Goal: Navigation & Orientation: Find specific page/section

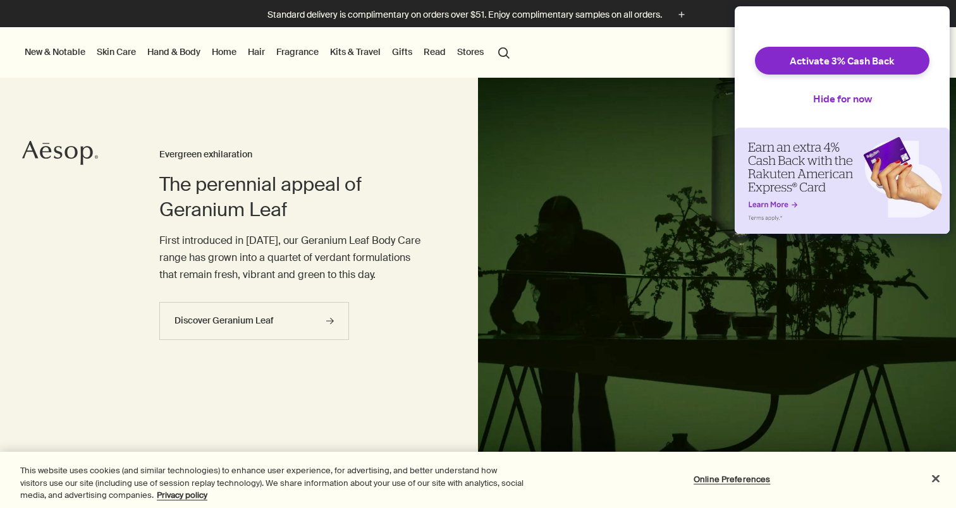
click at [398, 52] on link "Gifts" at bounding box center [401, 52] width 25 height 16
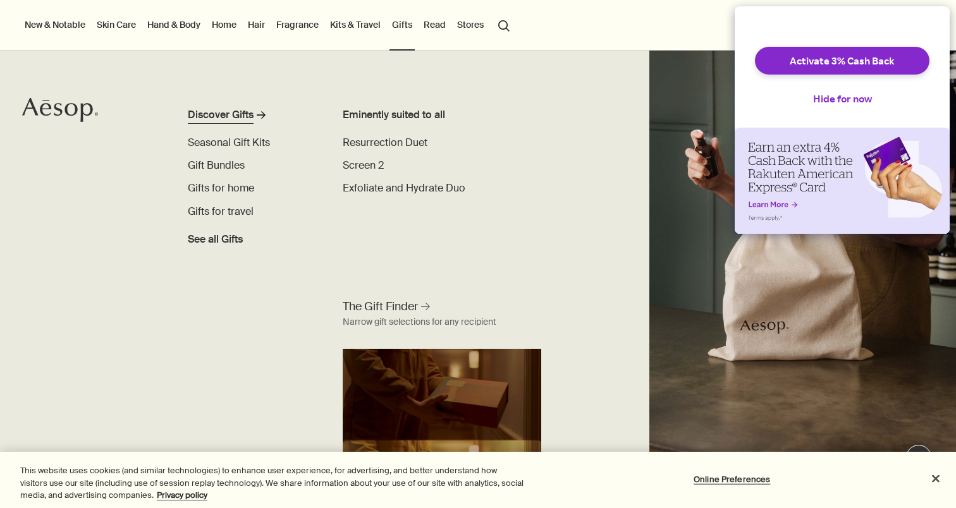
click at [258, 115] on icon "primary" at bounding box center [261, 114] width 9 height 7
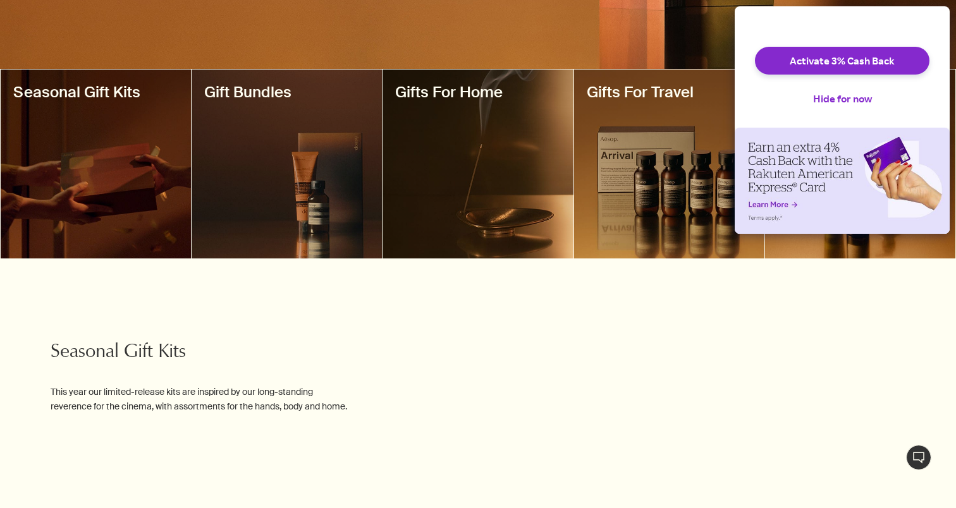
scroll to position [312, 0]
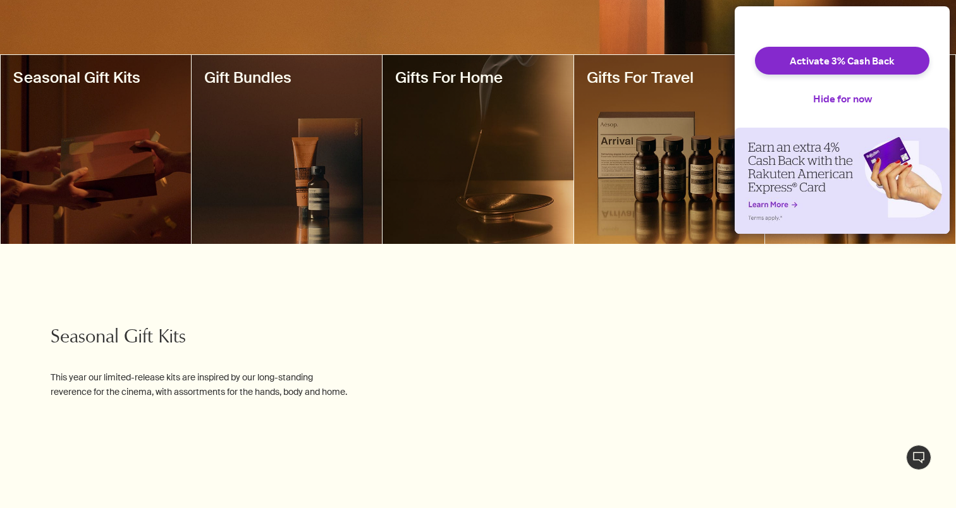
click at [126, 200] on div at bounding box center [96, 149] width 190 height 189
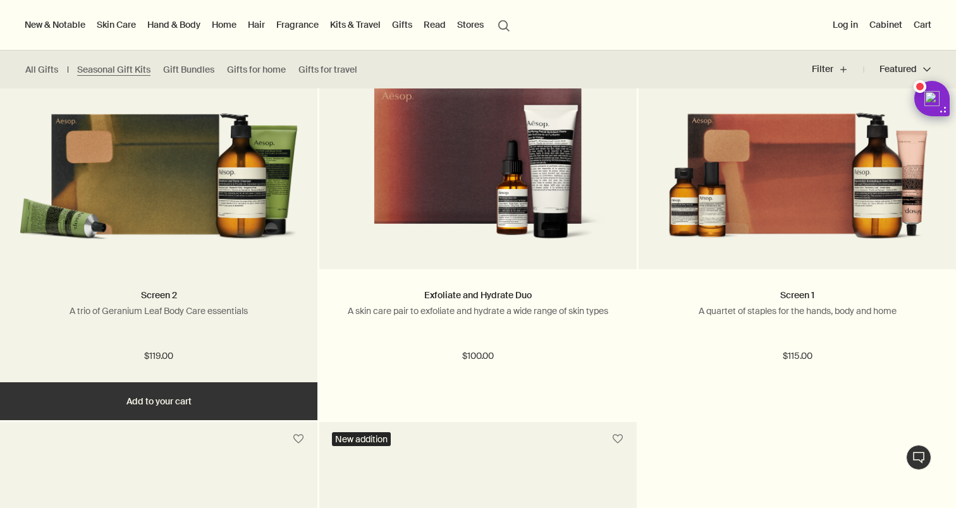
scroll to position [411, 0]
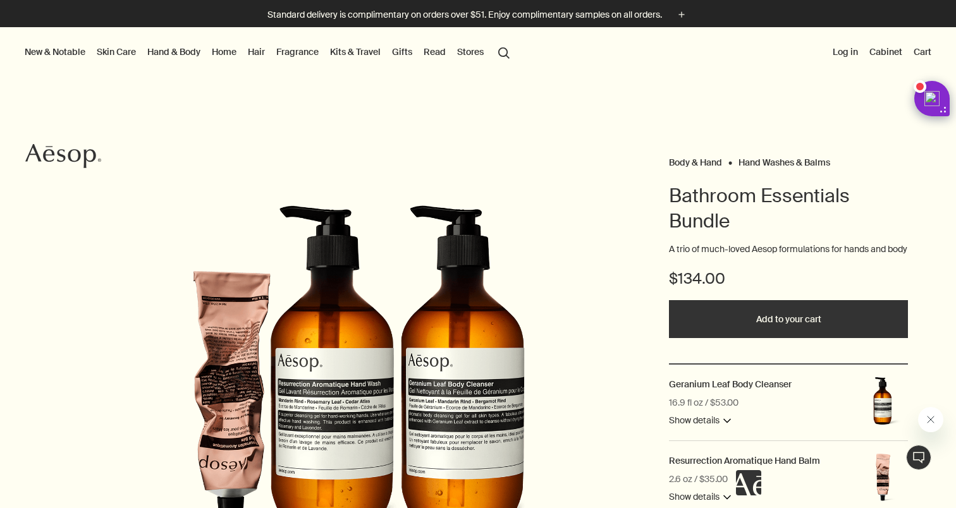
click at [788, 165] on Balms "Hand Washes & Balms" at bounding box center [784, 162] width 92 height 11
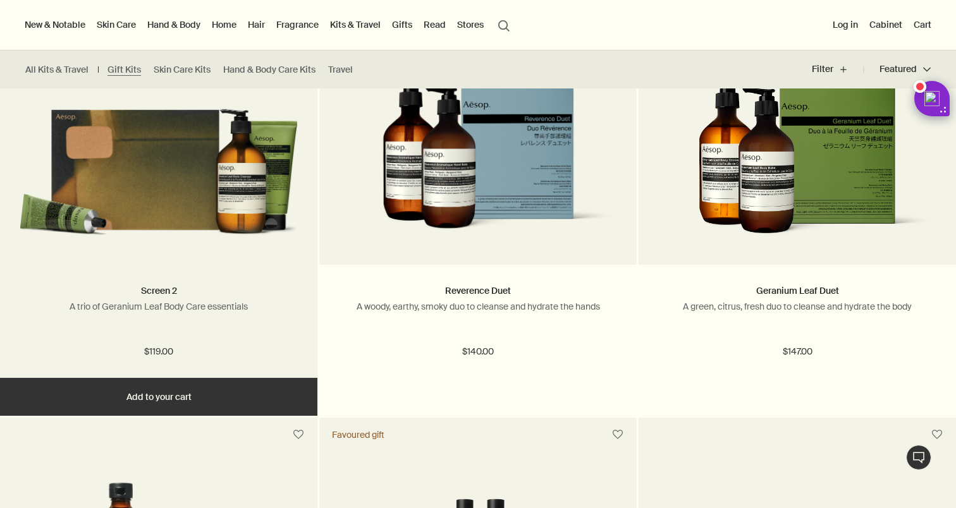
scroll to position [490, 0]
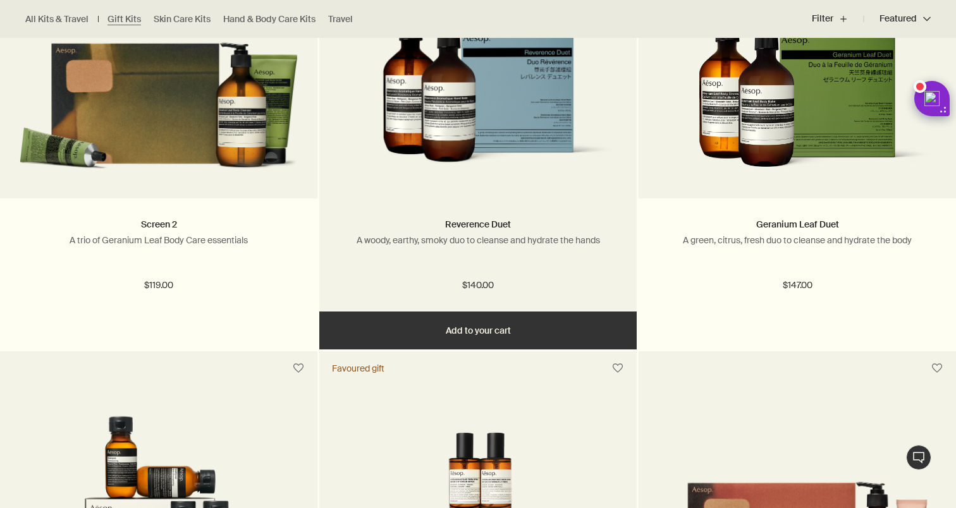
click at [427, 170] on img at bounding box center [477, 94] width 279 height 169
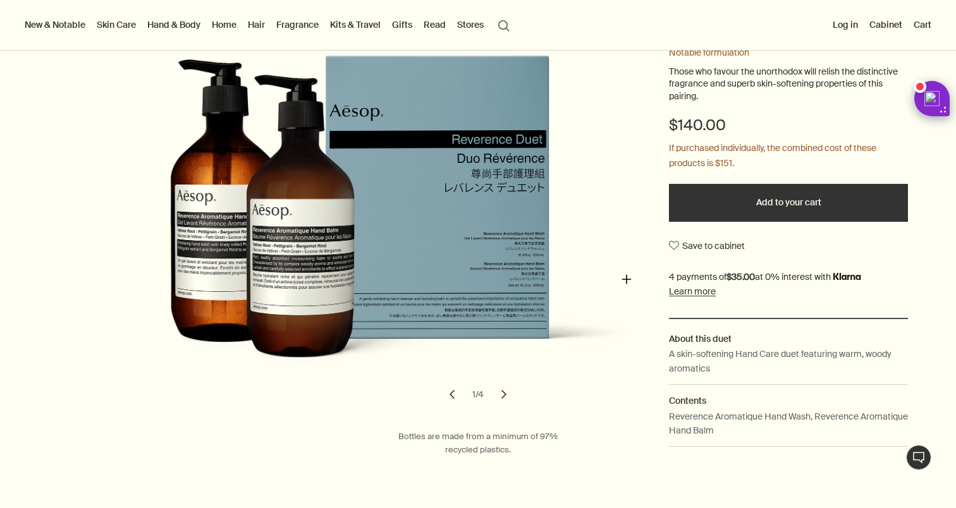
scroll to position [290, 0]
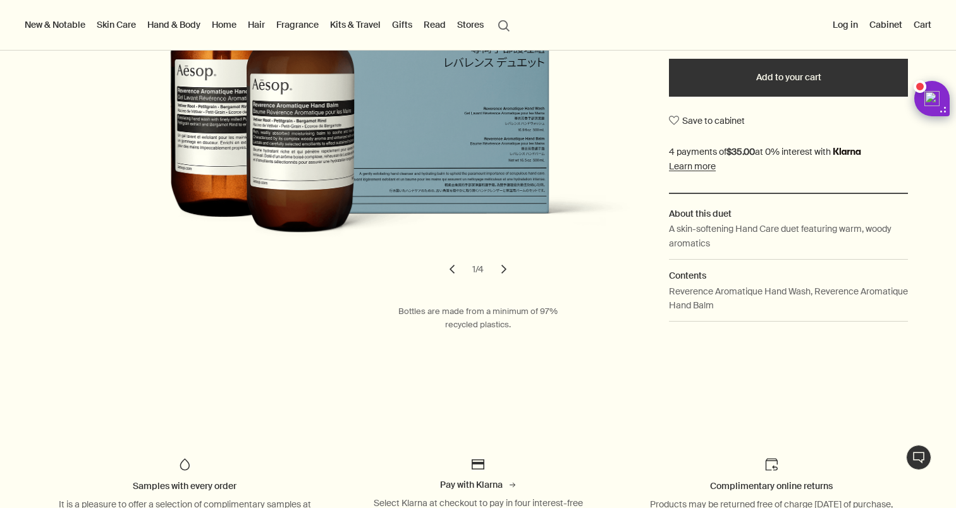
click at [503, 269] on button "chevron" at bounding box center [504, 269] width 28 height 28
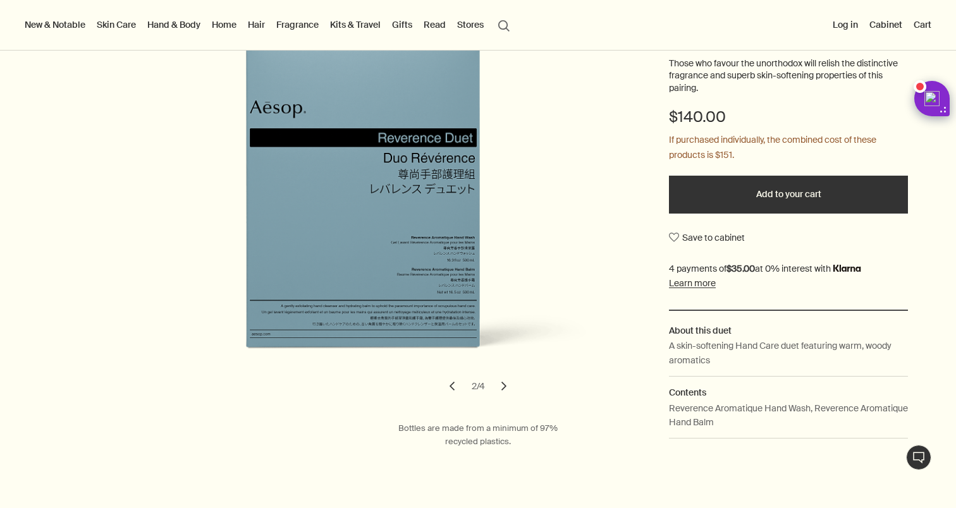
scroll to position [0, 0]
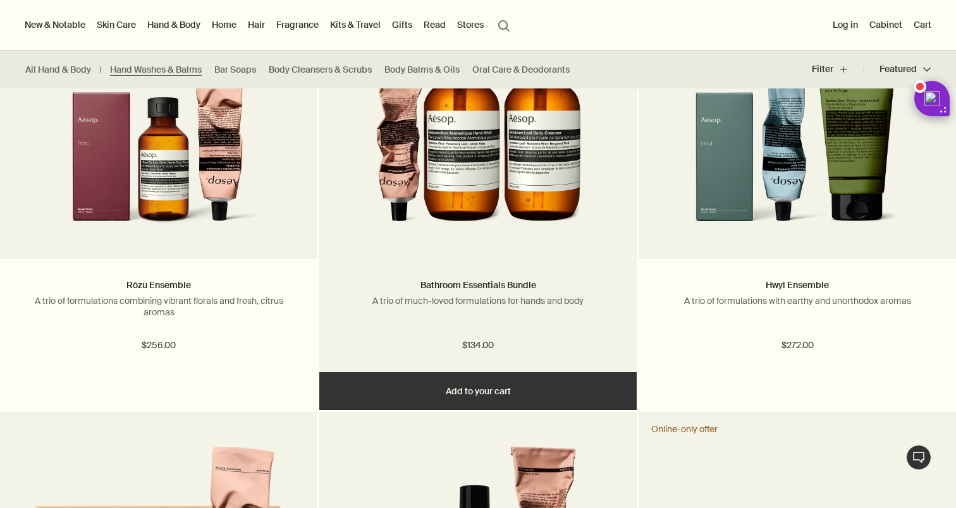
scroll to position [1705, 0]
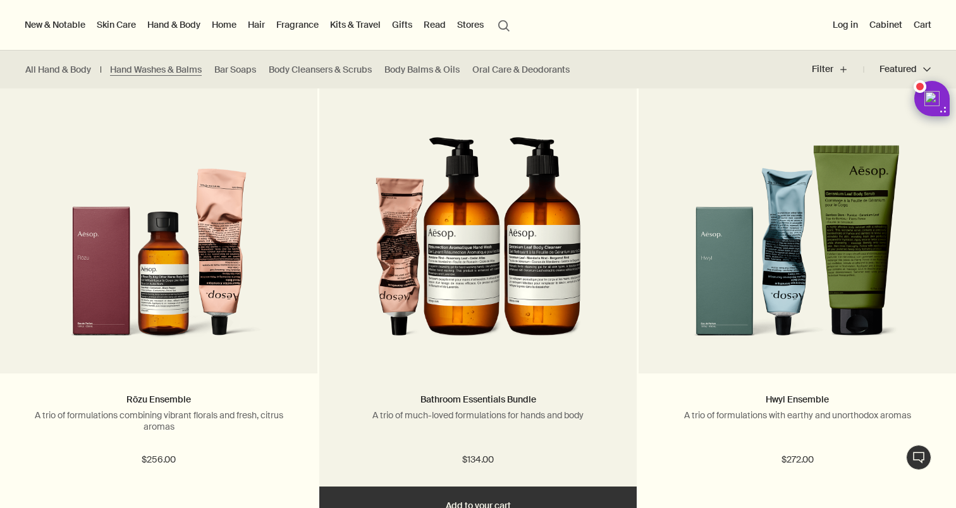
click at [537, 279] on img at bounding box center [478, 238] width 206 height 234
